Goal: Submit feedback/report problem

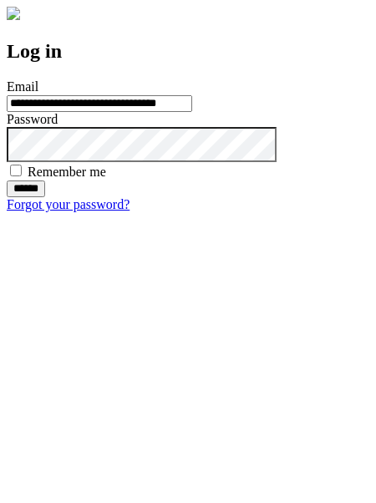
type input "**********"
click at [45, 197] on input "******" at bounding box center [26, 189] width 38 height 17
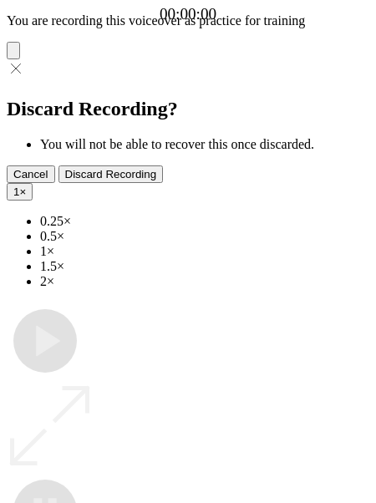
type input "**********"
